Goal: Task Accomplishment & Management: Complete application form

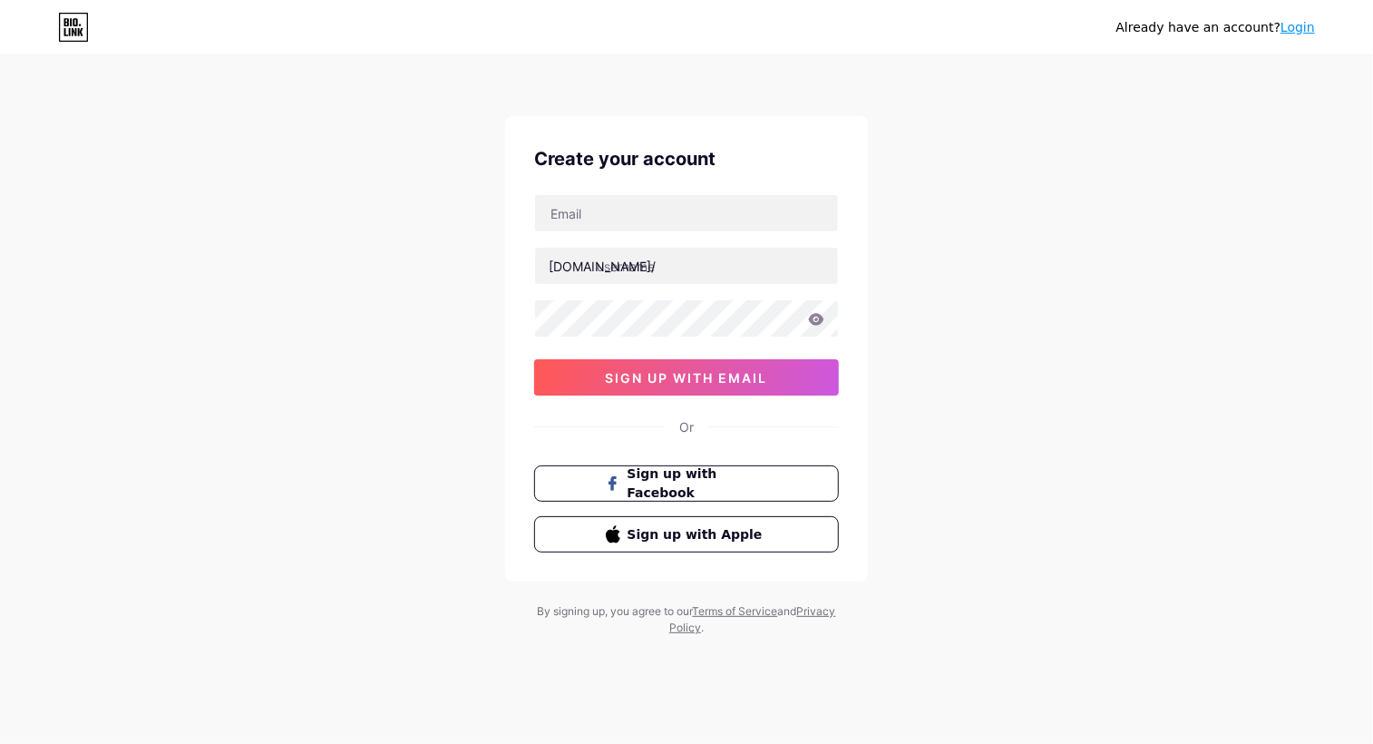
click at [764, 491] on span "Sign up with Facebook" at bounding box center [698, 483] width 141 height 38
click at [721, 492] on button "Sign up with Facebook" at bounding box center [686, 483] width 305 height 36
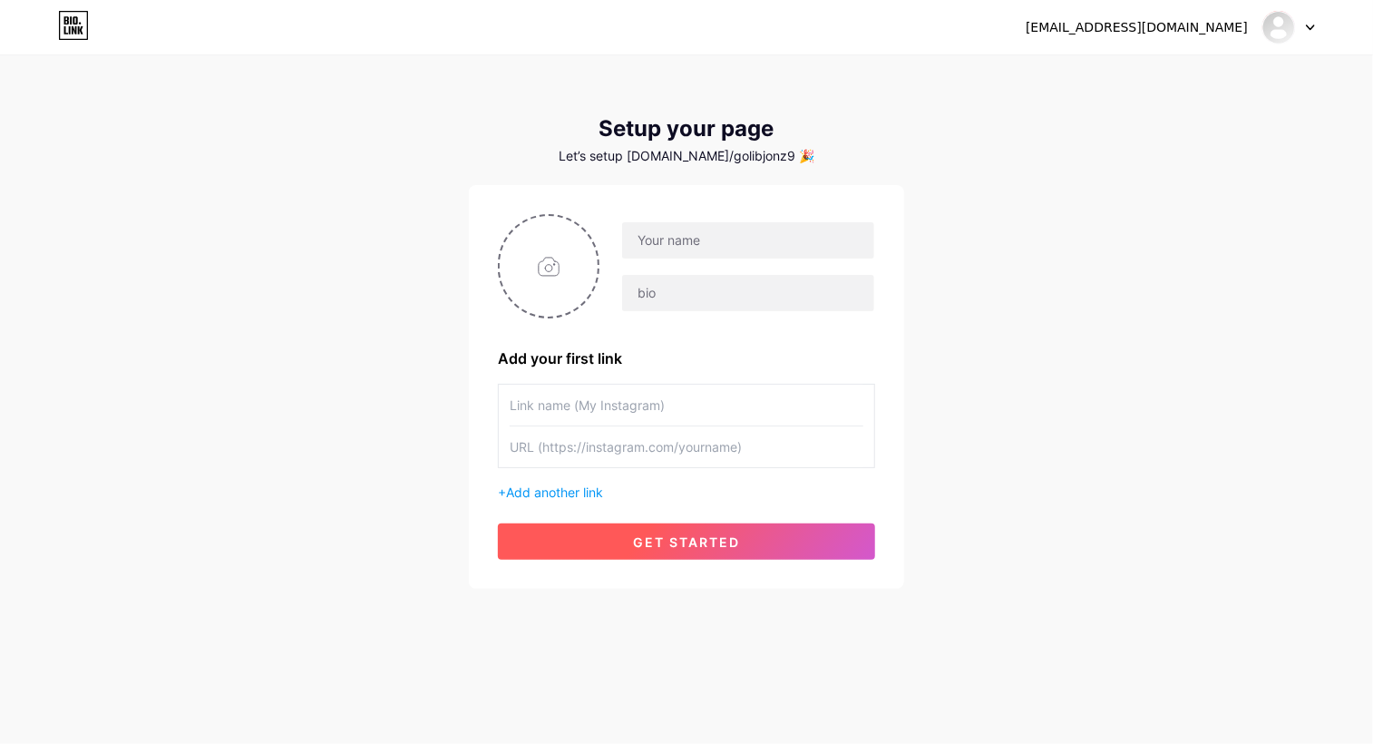
click at [665, 535] on span "get started" at bounding box center [686, 541] width 107 height 15
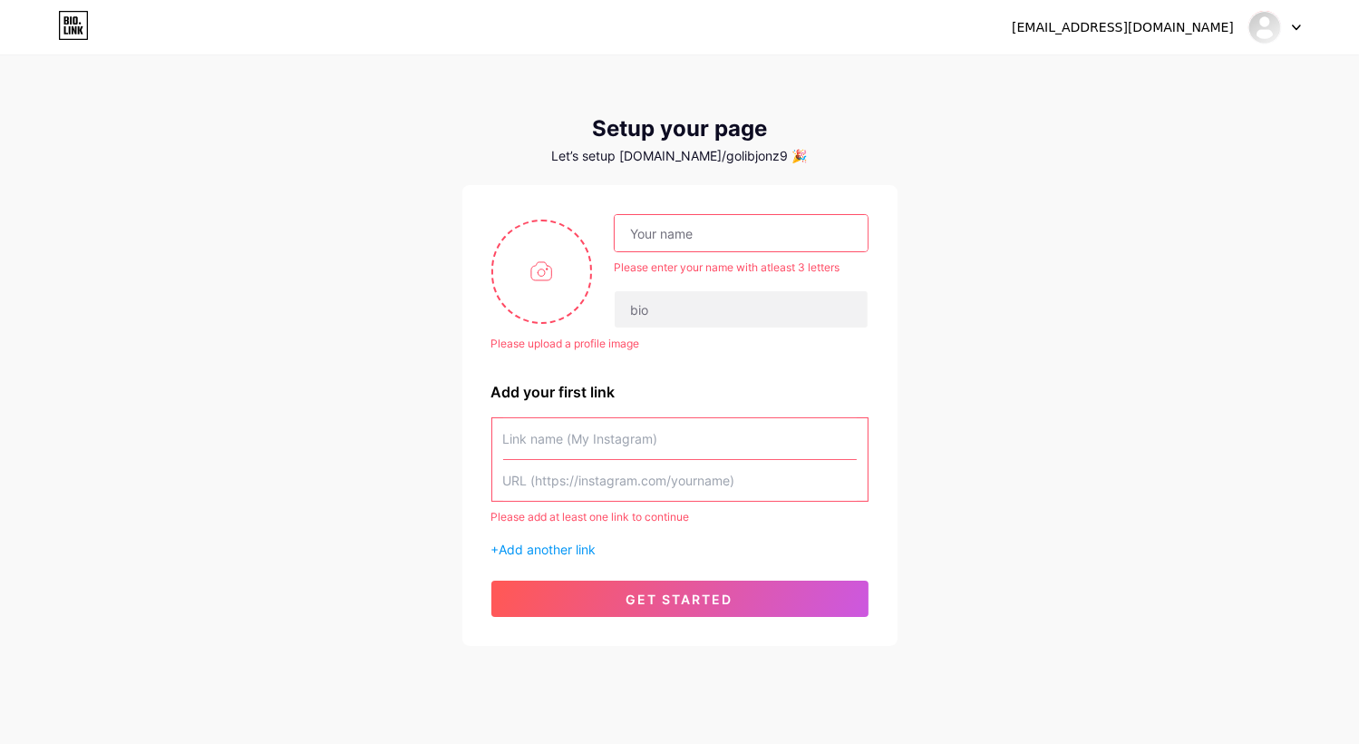
click at [583, 434] on input "text" at bounding box center [680, 438] width 354 height 41
type input "g"
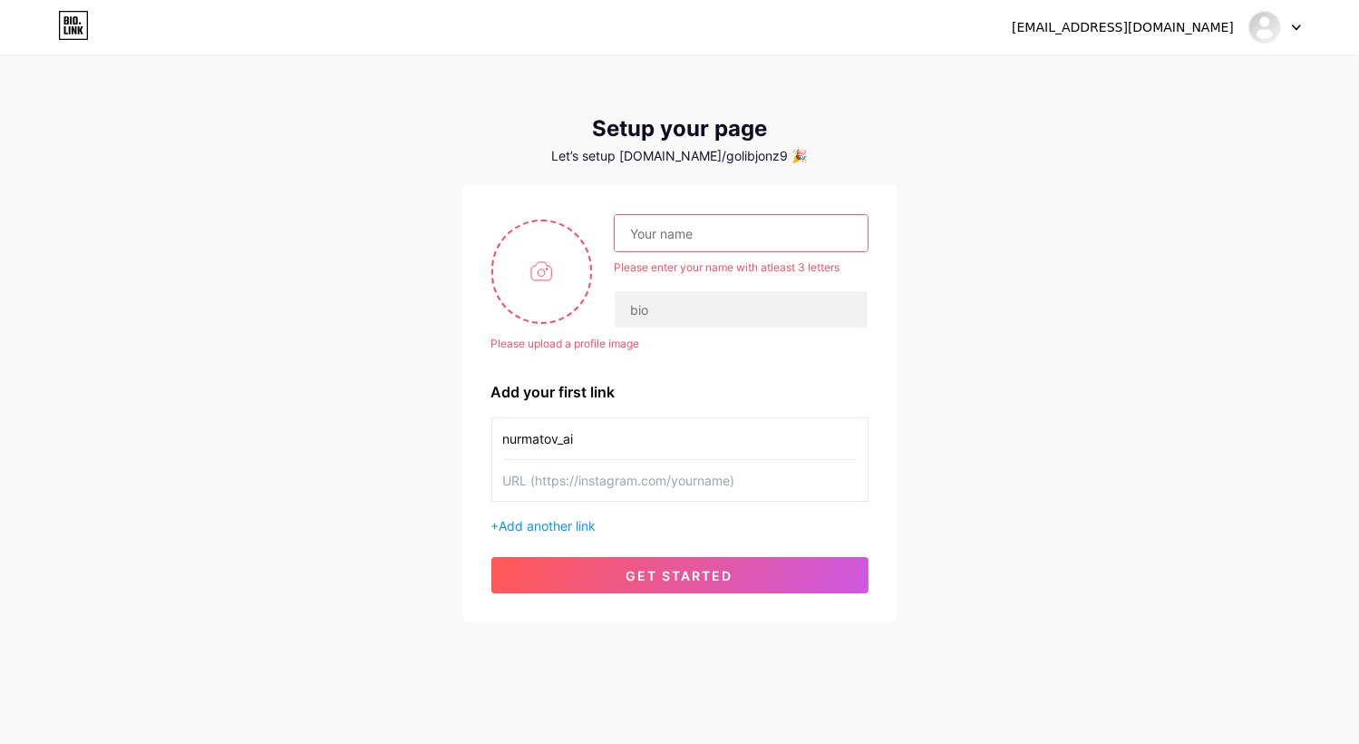
type input "nurmatov_ai"
click at [647, 245] on input "text" at bounding box center [741, 233] width 252 height 36
type input "Golibjon Nurmatov"
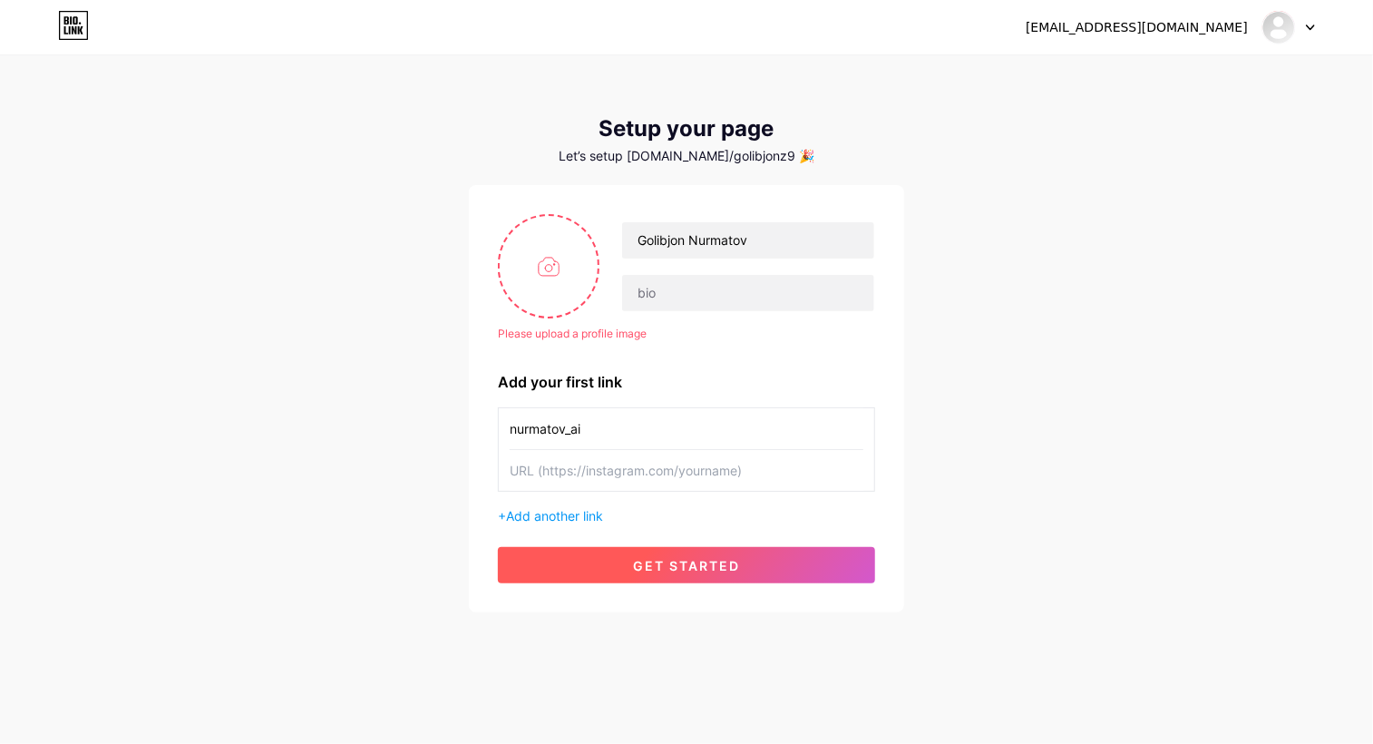
click at [613, 551] on button "get started" at bounding box center [686, 565] width 377 height 36
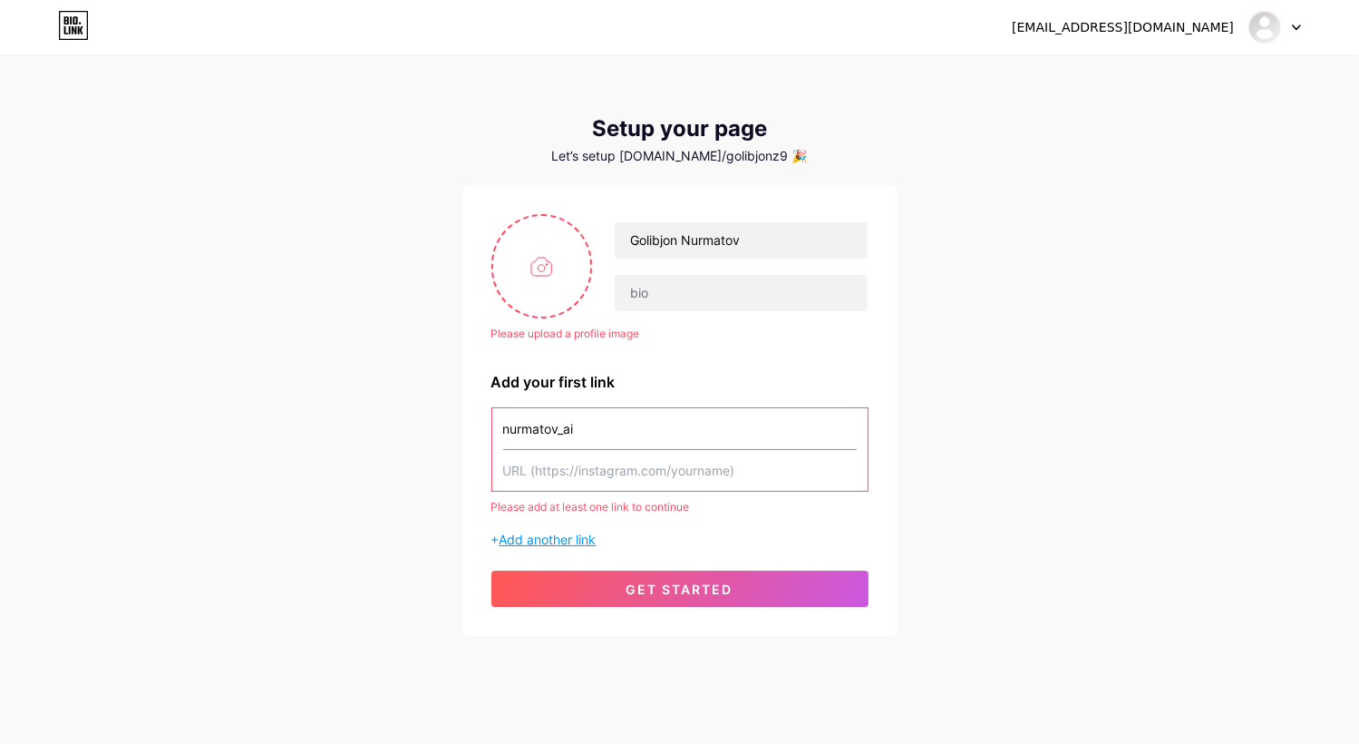
click at [574, 536] on span "Add another link" at bounding box center [548, 538] width 97 height 15
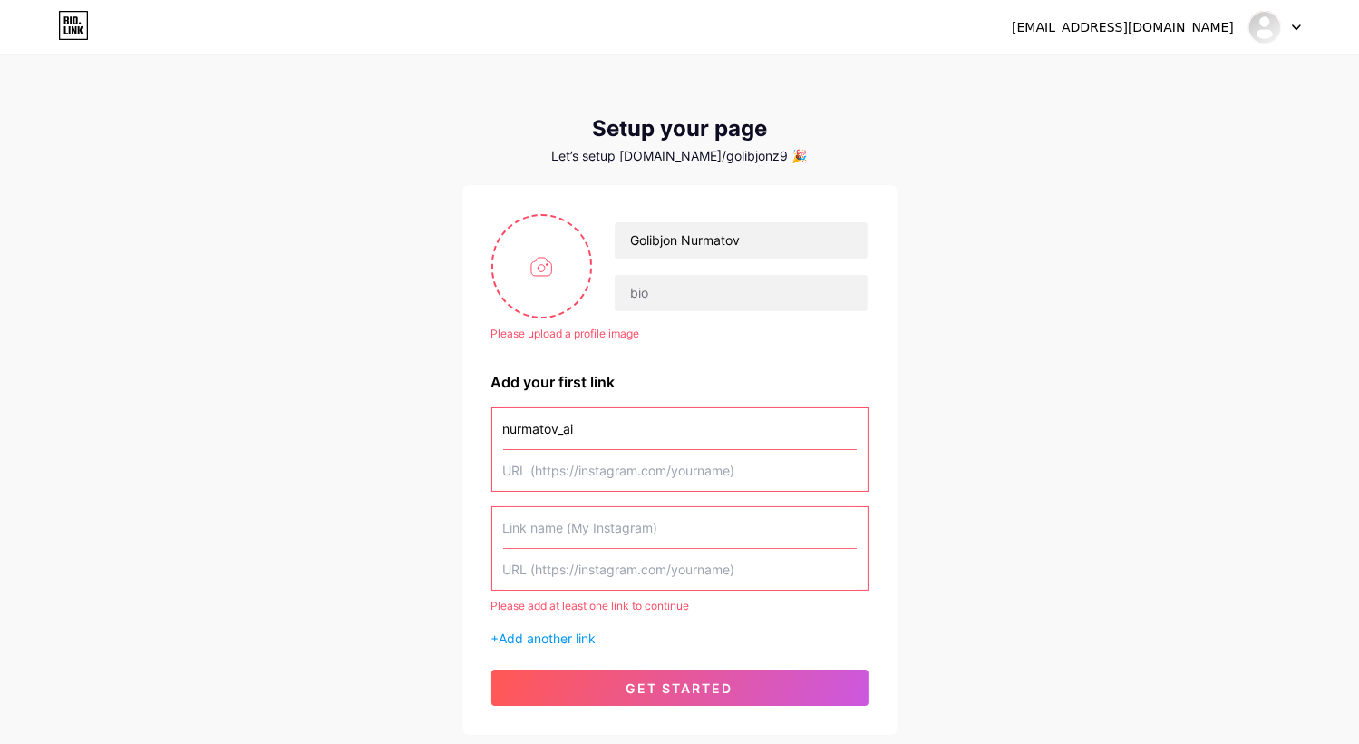
click at [568, 529] on input "text" at bounding box center [680, 527] width 354 height 41
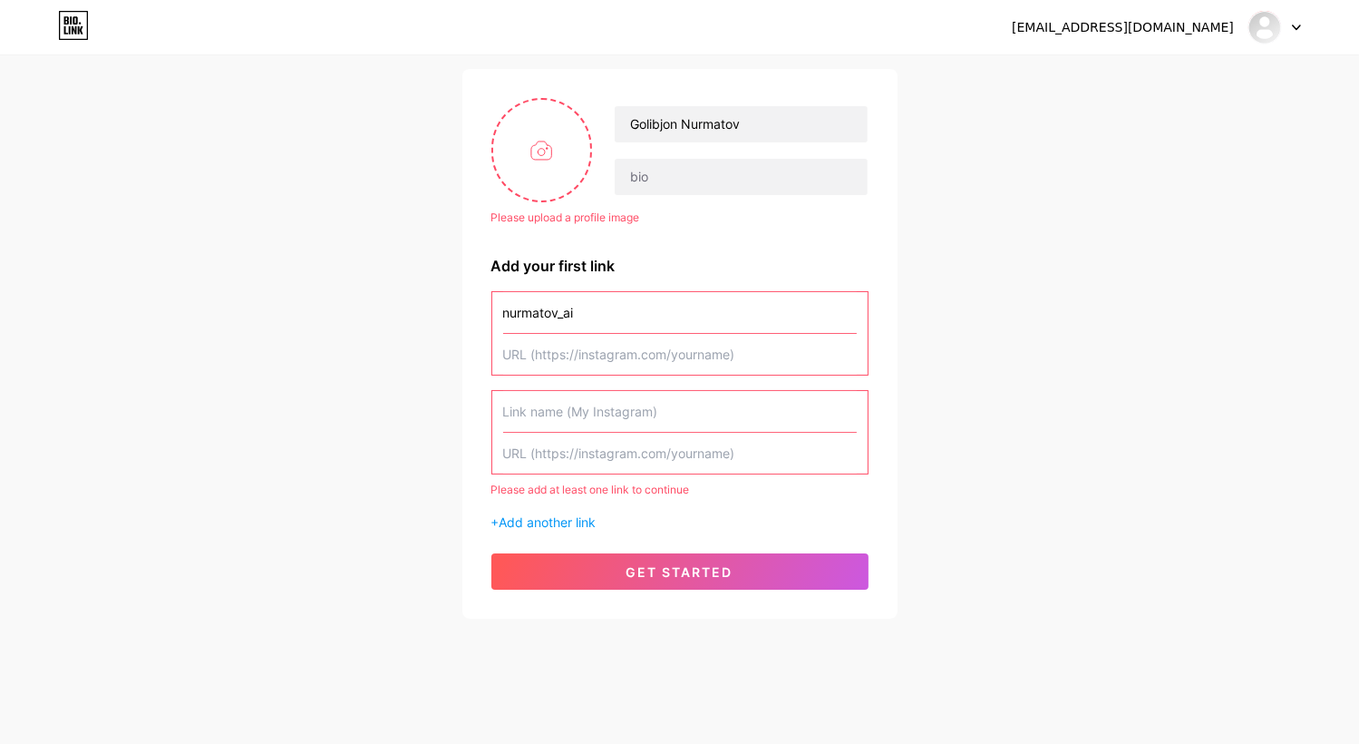
scroll to position [120, 0]
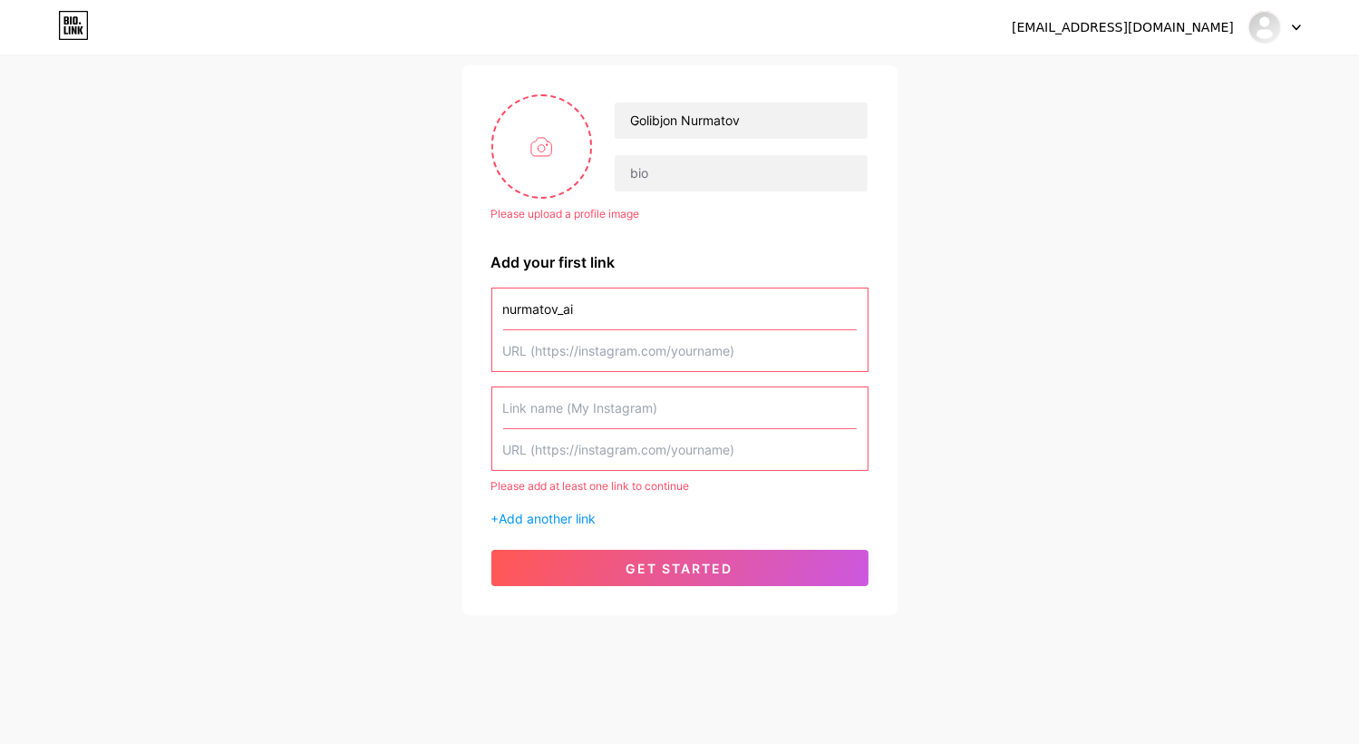
click at [512, 350] on input "text" at bounding box center [680, 350] width 354 height 41
